Goal: Transaction & Acquisition: Purchase product/service

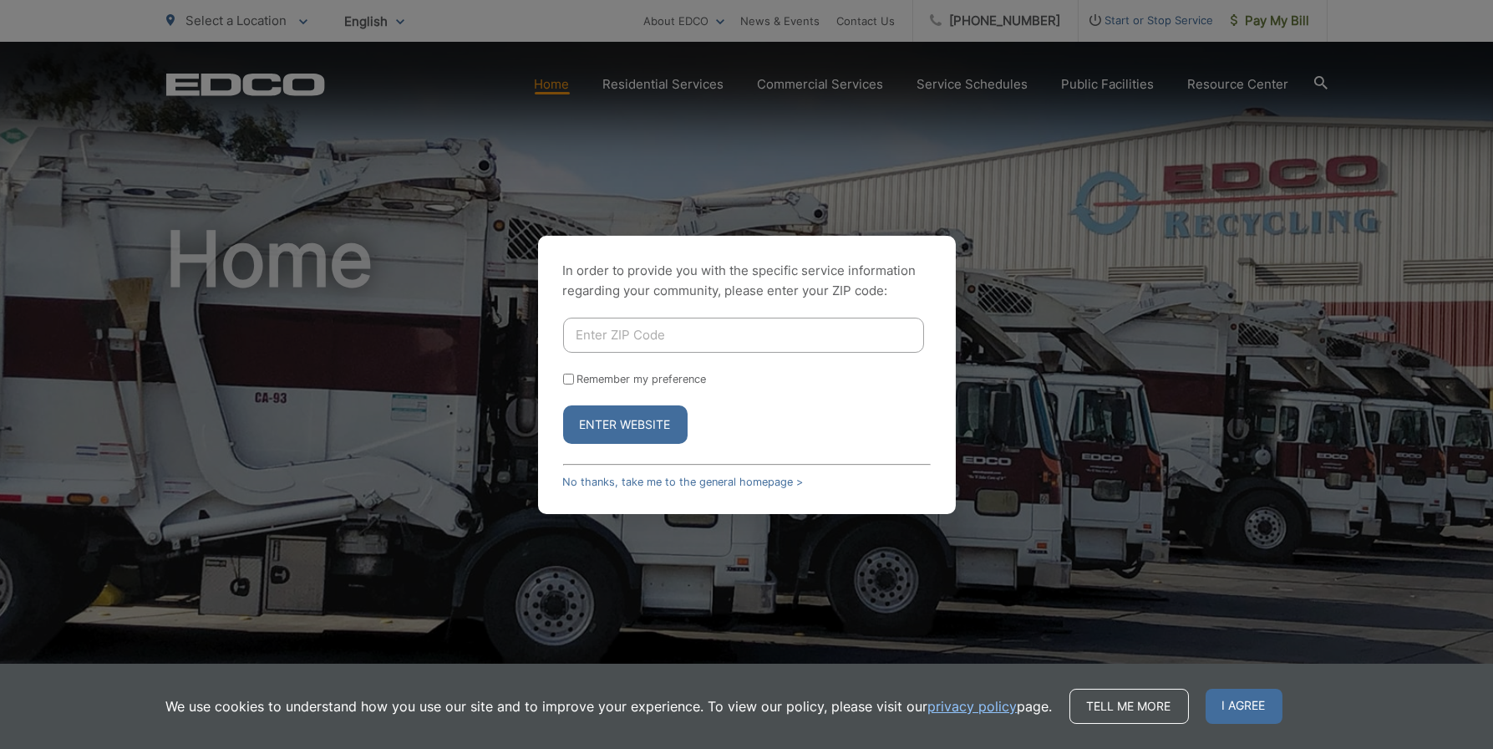
click at [724, 340] on input "Enter ZIP Code" at bounding box center [743, 335] width 361 height 35
type input "91950"
click at [565, 380] on input "Remember my preference" at bounding box center [568, 379] width 11 height 11
checkbox input "true"
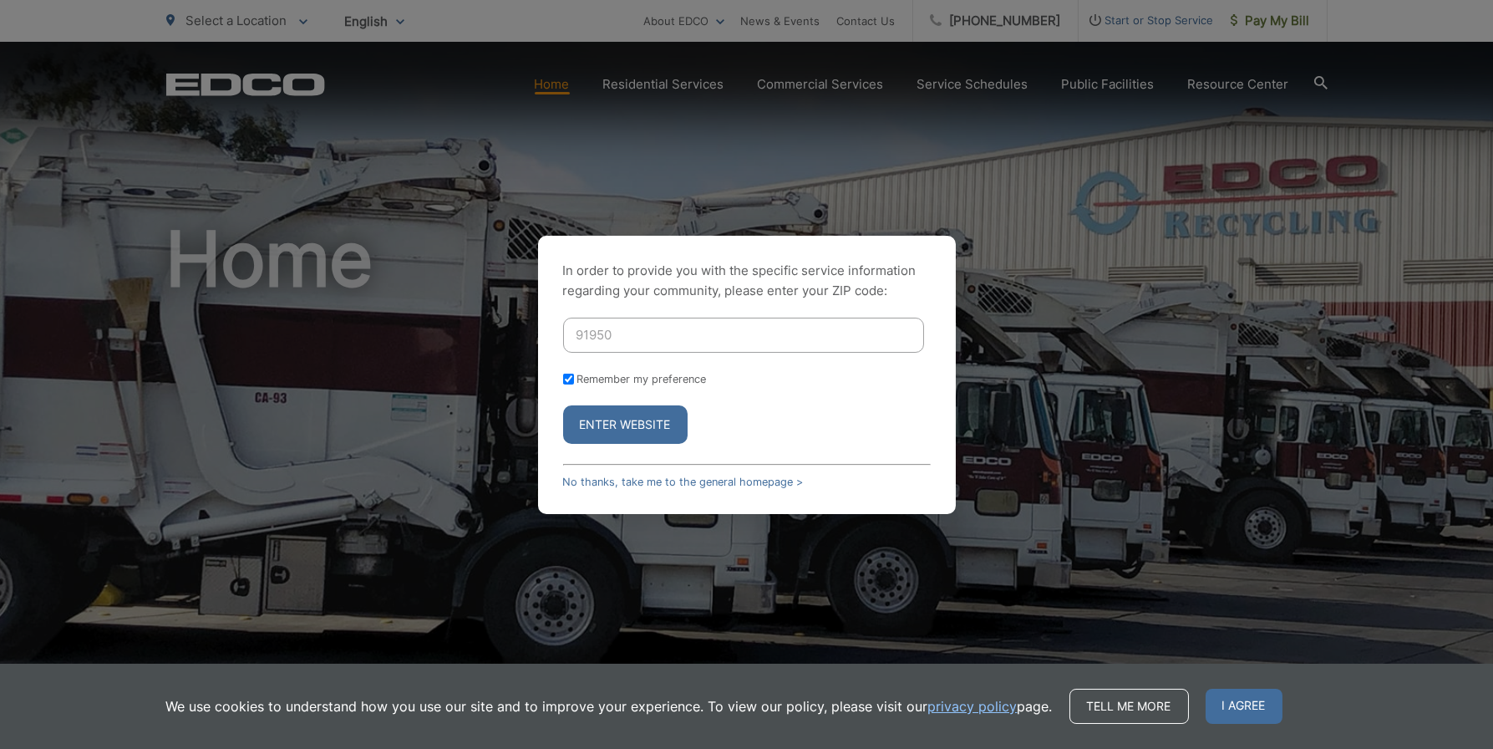
click at [618, 427] on button "Enter Website" at bounding box center [625, 424] width 125 height 38
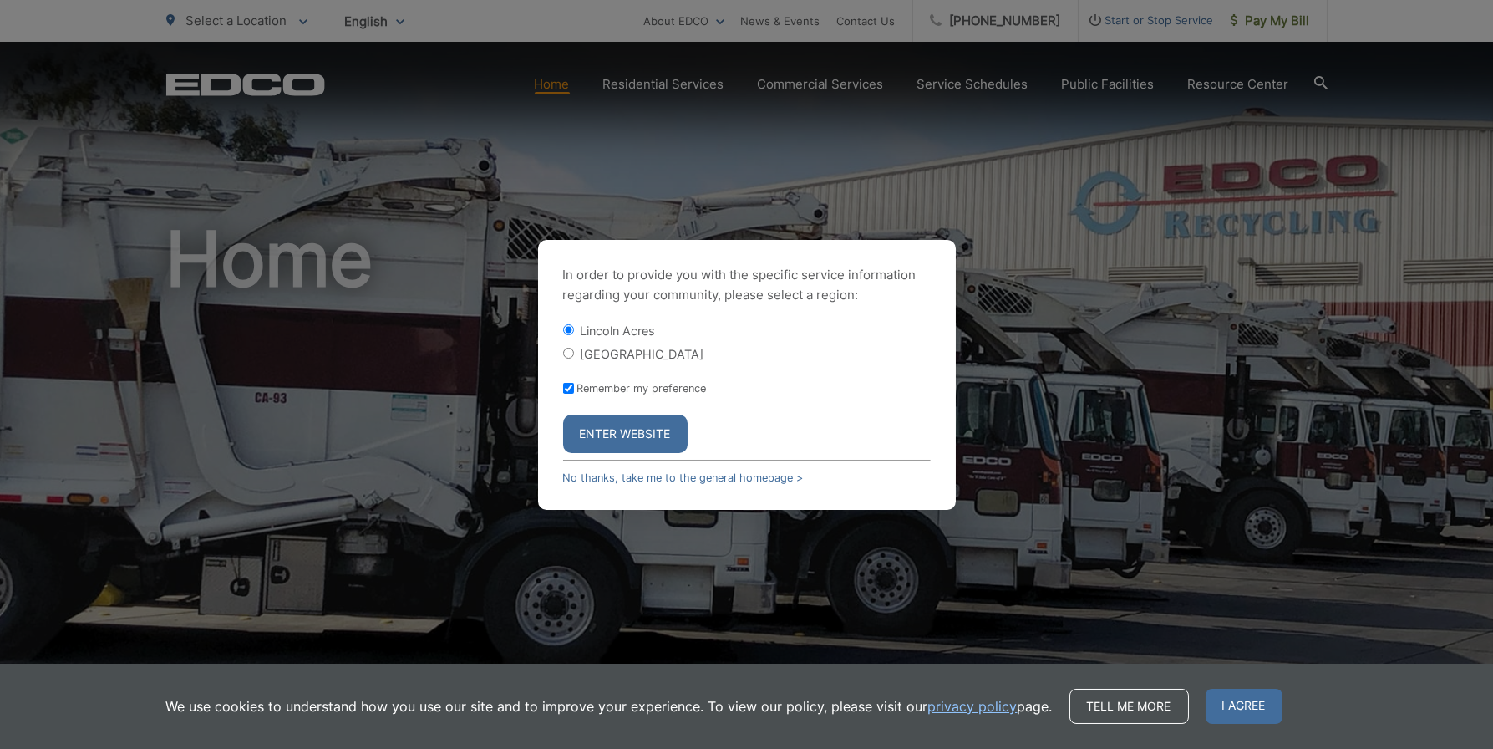
click at [570, 353] on input "[GEOGRAPHIC_DATA]" at bounding box center [568, 353] width 11 height 11
radio input "true"
click at [628, 432] on button "Enter Website" at bounding box center [625, 434] width 125 height 38
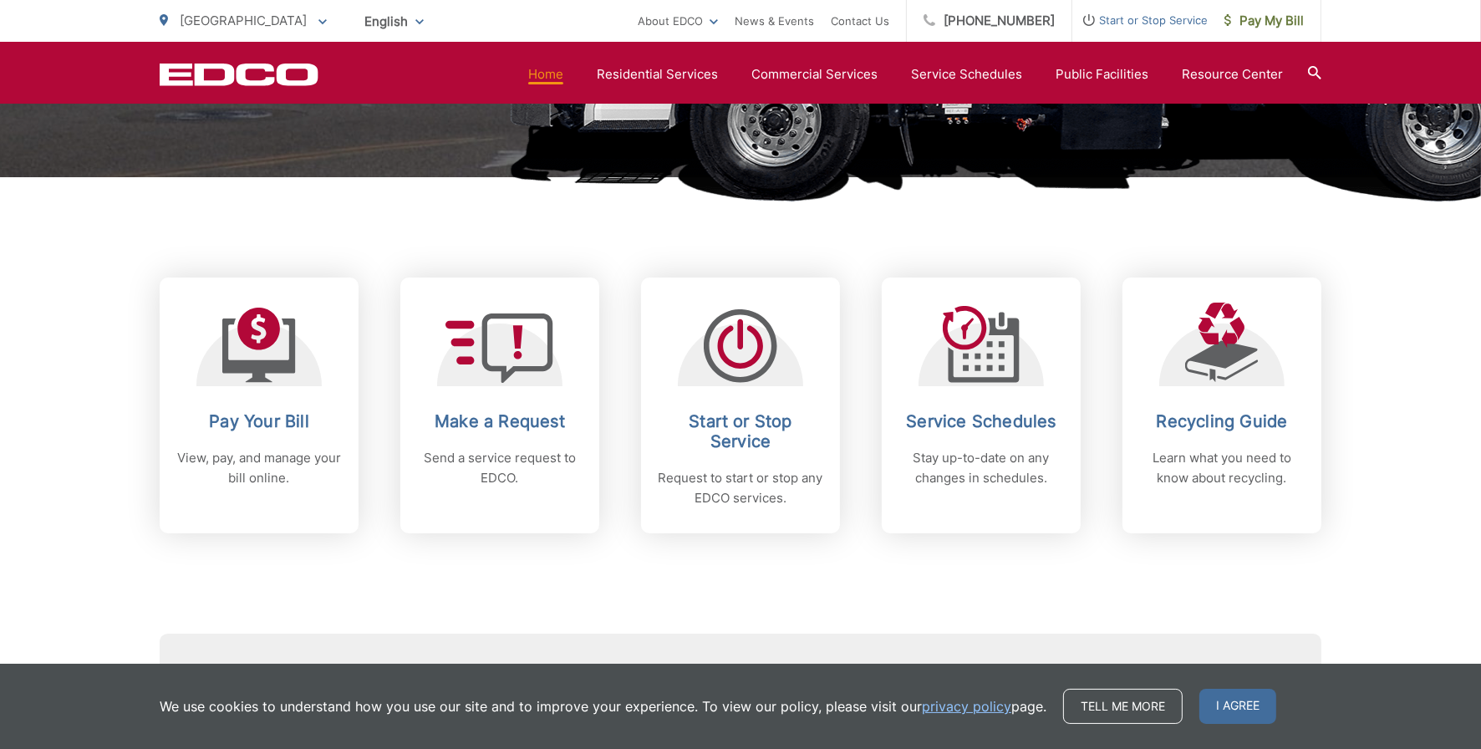
scroll to position [585, 0]
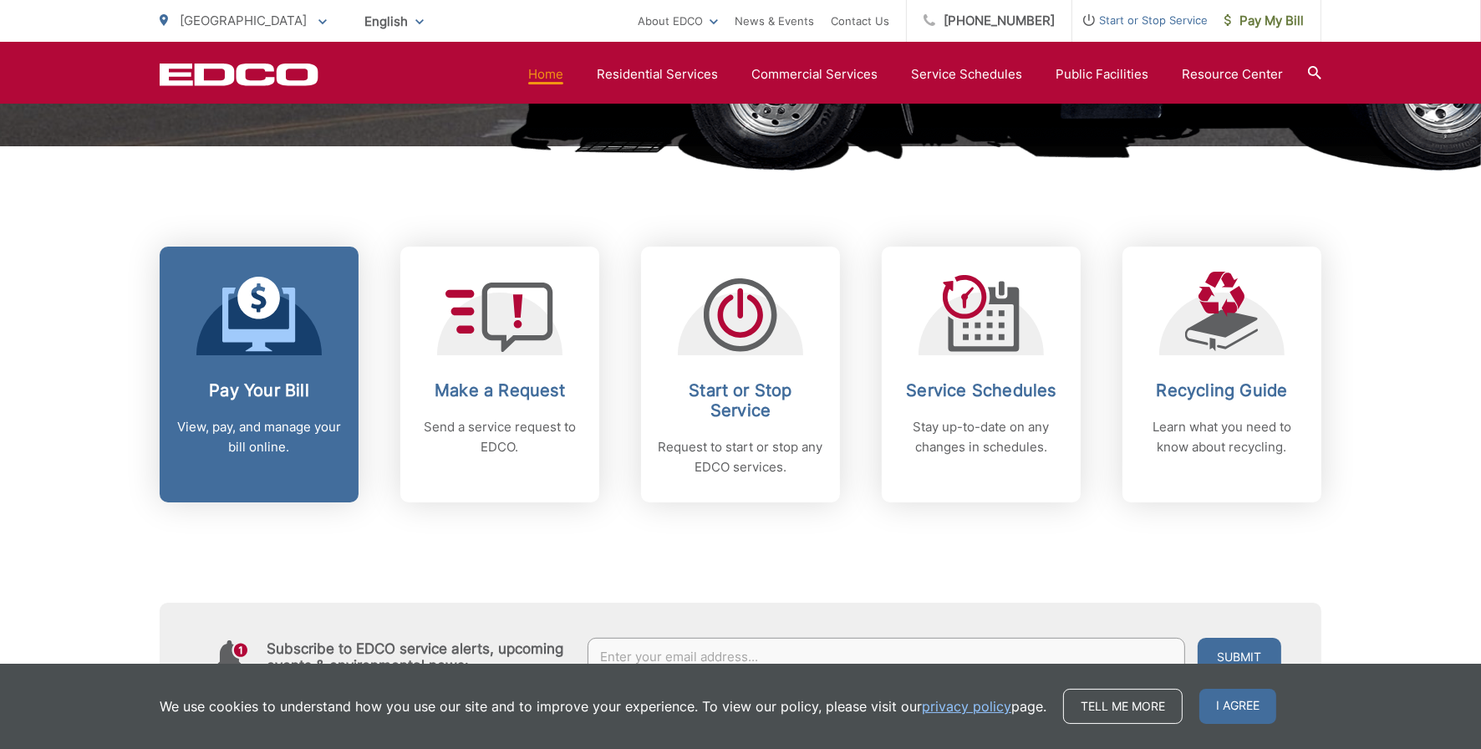
click at [246, 404] on div "Pay Your Bill View, pay, and manage your bill online." at bounding box center [258, 418] width 165 height 77
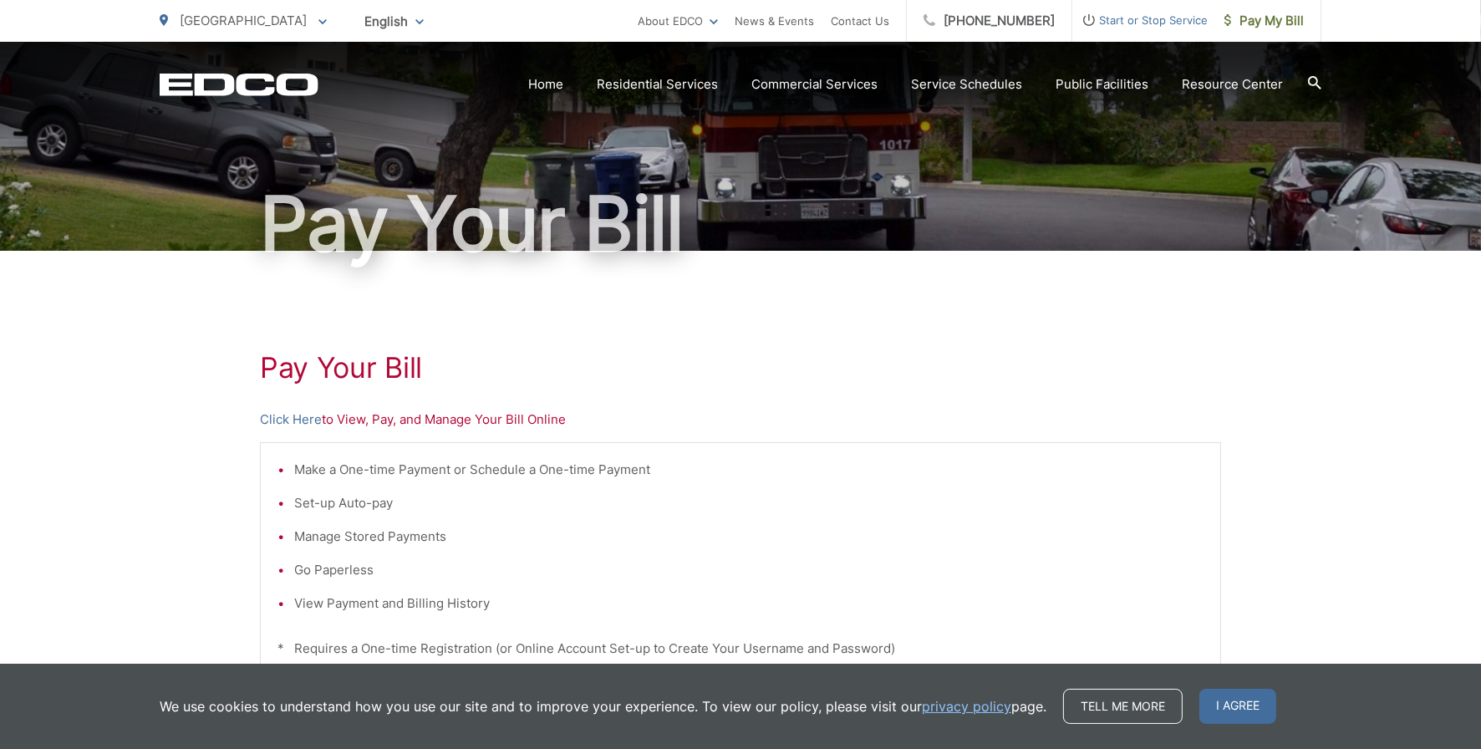
scroll to position [167, 0]
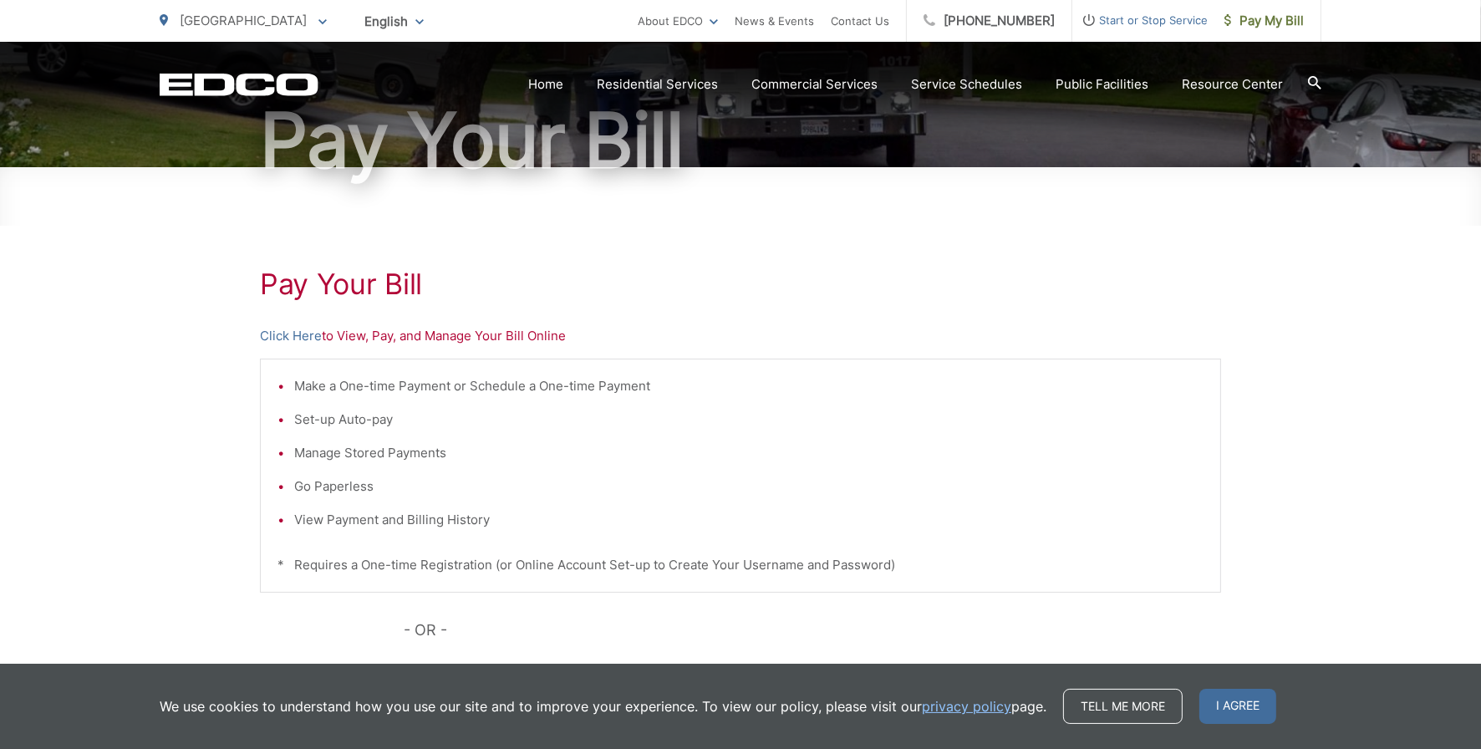
click at [364, 337] on p "Click Here to View, Pay, and Manage Your Bill Online" at bounding box center [740, 336] width 961 height 20
click at [295, 337] on link "Click Here" at bounding box center [291, 336] width 62 height 20
